Goal: Transaction & Acquisition: Purchase product/service

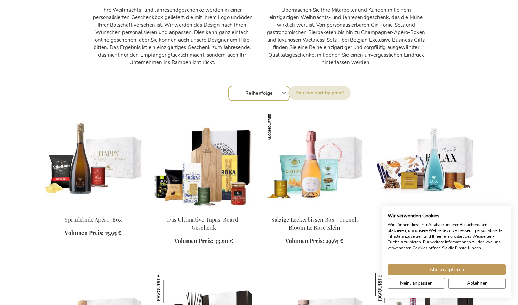
scroll to position [637, 0]
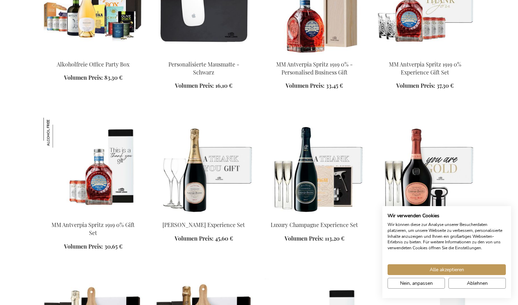
scroll to position [1120, 0]
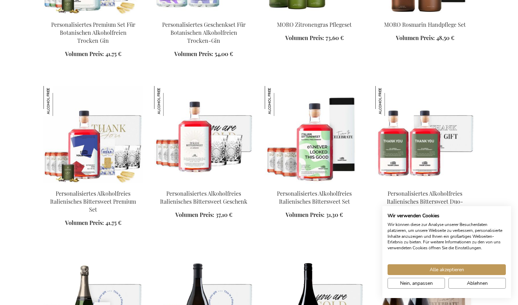
scroll to position [1418, 0]
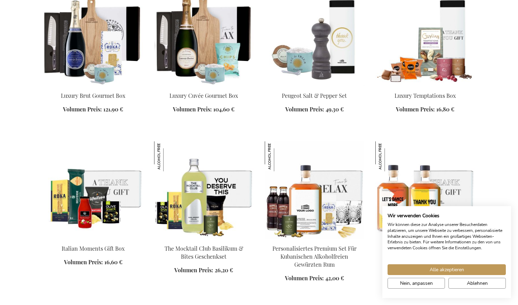
scroll to position [1396, 0]
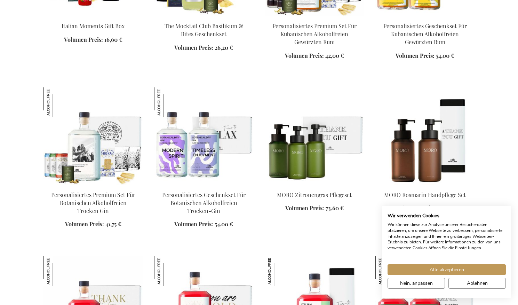
scroll to position [1637, 0]
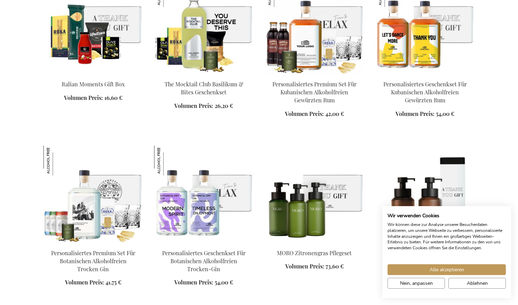
scroll to position [1079, 0]
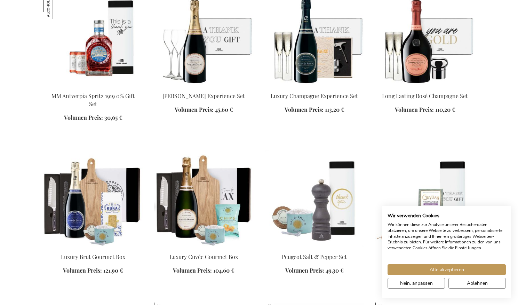
scroll to position [944, 0]
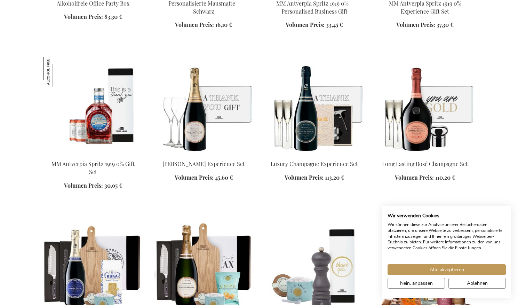
click at [306, 118] on img at bounding box center [315, 105] width 100 height 97
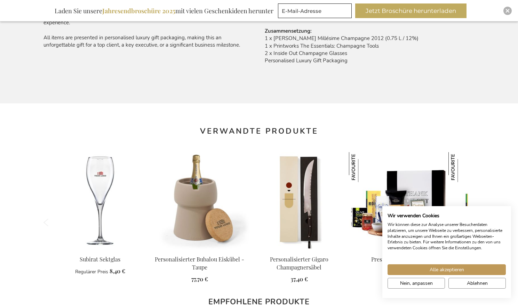
scroll to position [117, 0]
